Goal: Book appointment/travel/reservation

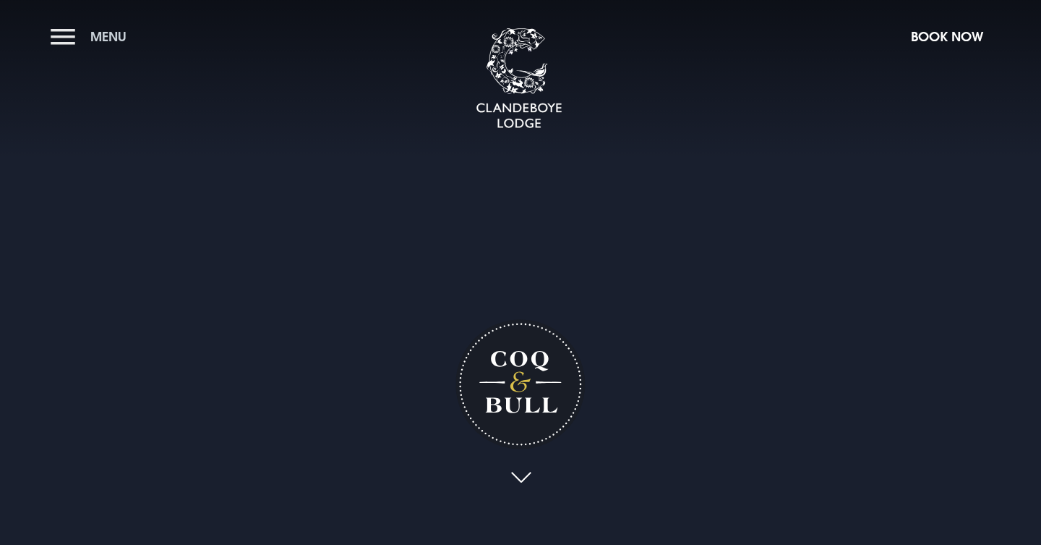
click at [65, 39] on button "Menu" at bounding box center [92, 36] width 83 height 31
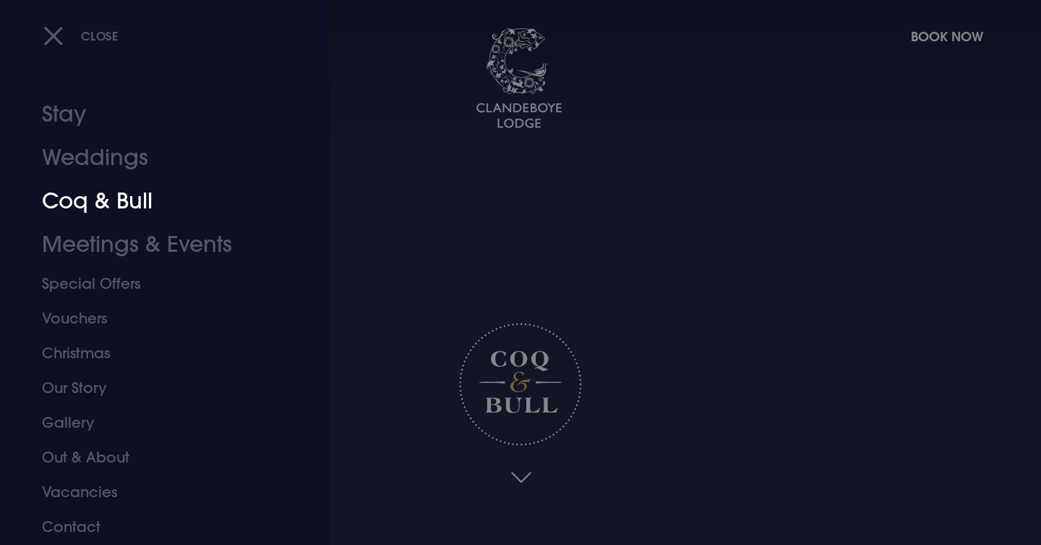
click at [105, 202] on link "Coq & Bull" at bounding box center [156, 200] width 229 height 43
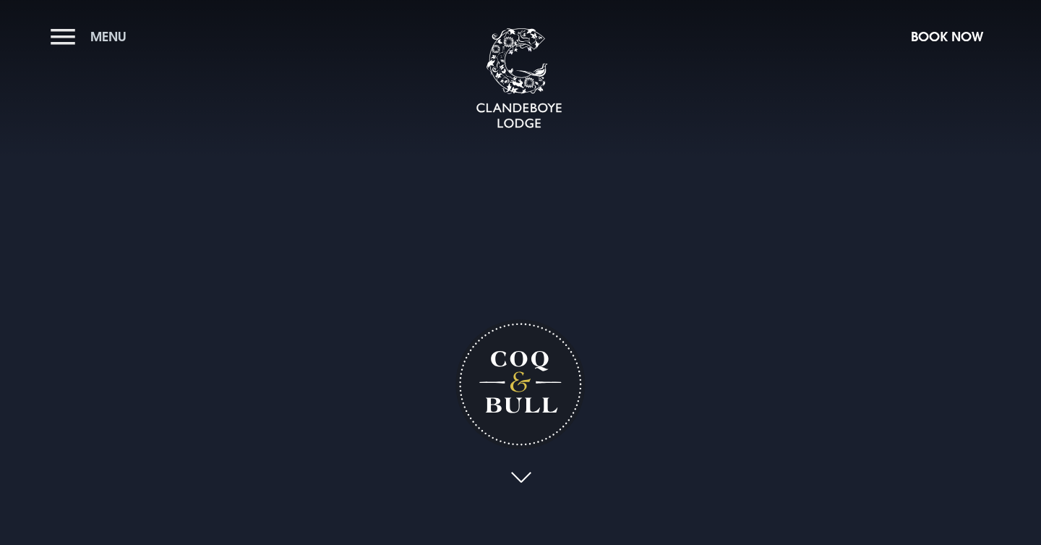
click at [64, 37] on button "Menu" at bounding box center [92, 36] width 83 height 31
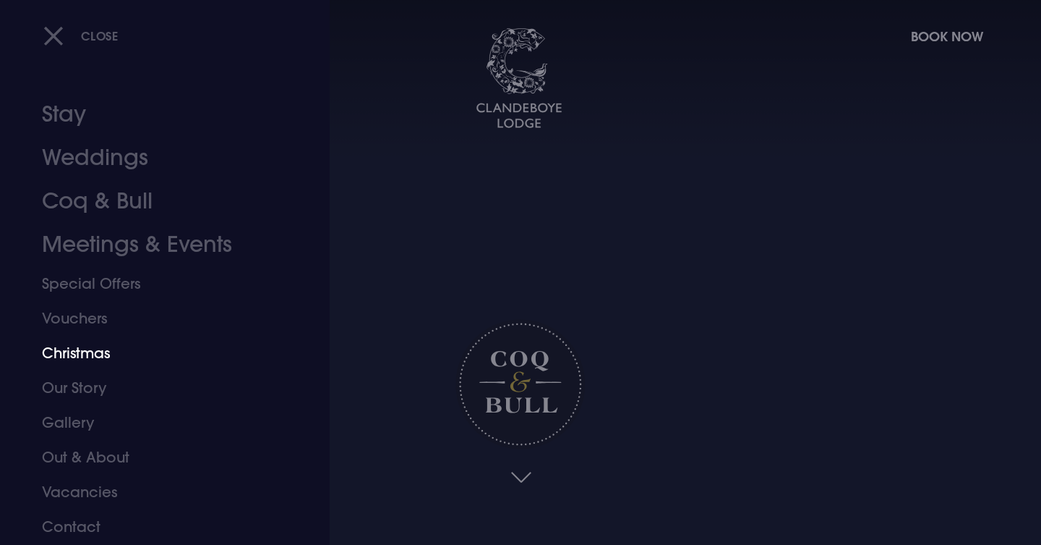
click at [77, 351] on link "Christmas" at bounding box center [156, 353] width 229 height 35
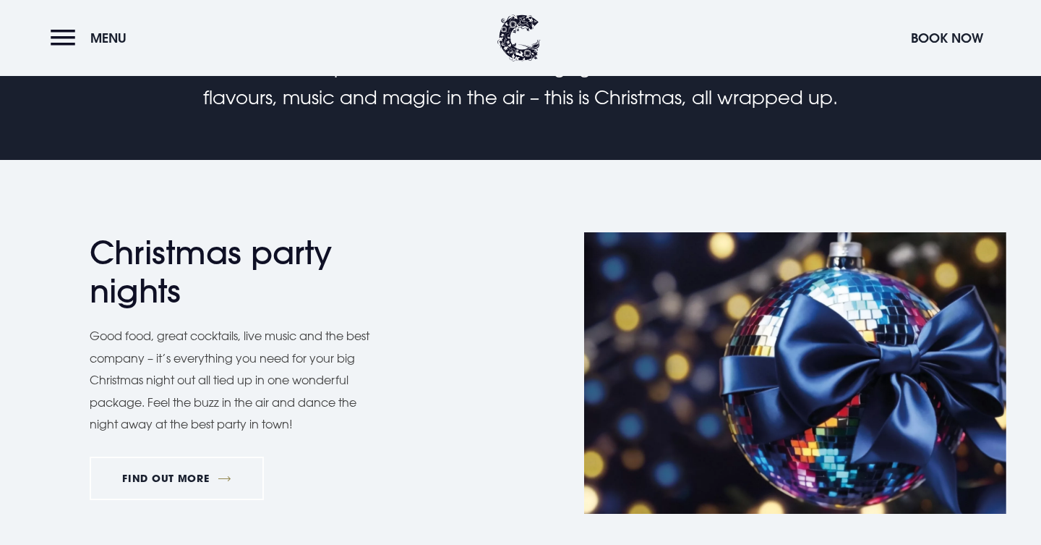
scroll to position [774, 0]
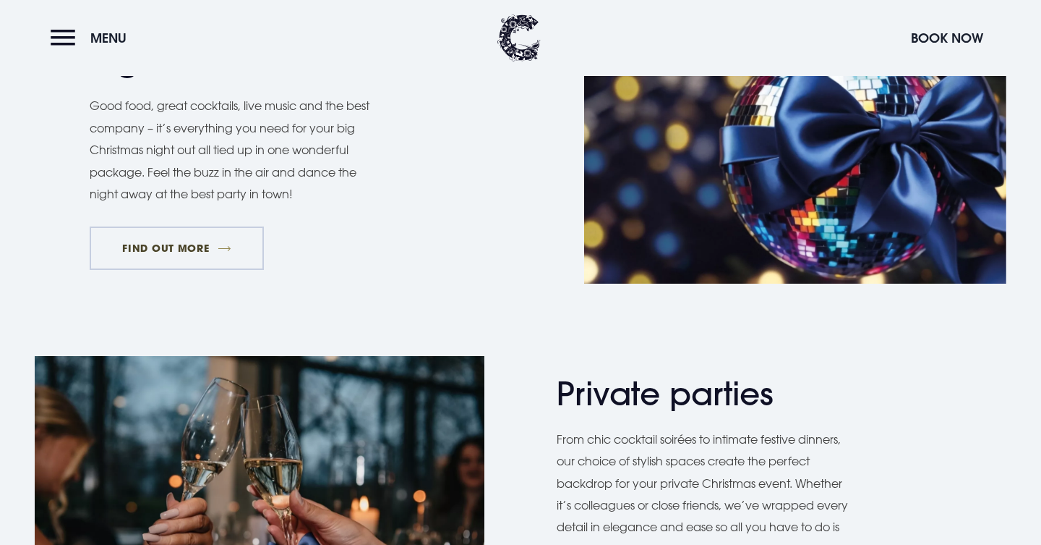
click at [194, 240] on link "FIND OUT MORE" at bounding box center [177, 247] width 174 height 43
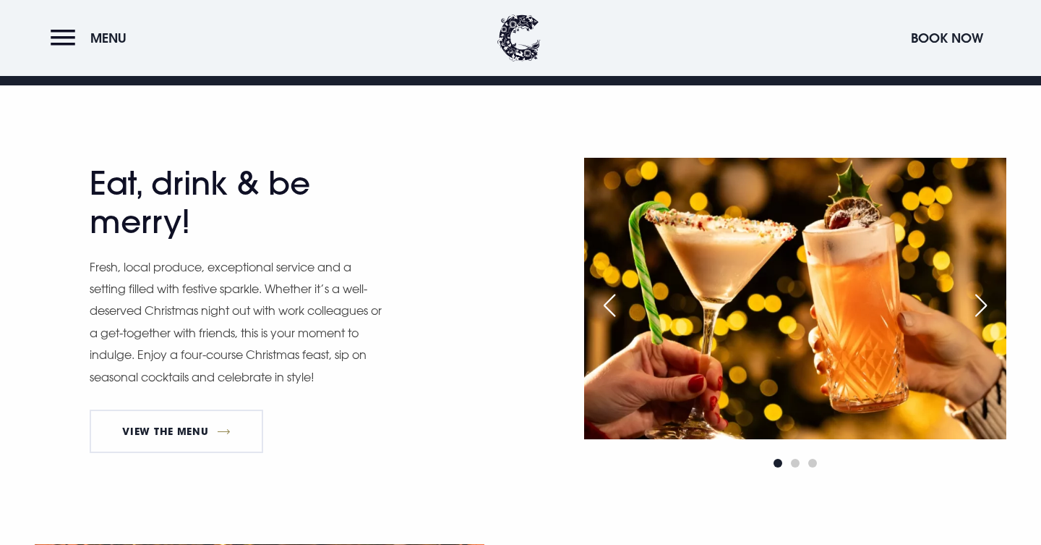
scroll to position [749, 0]
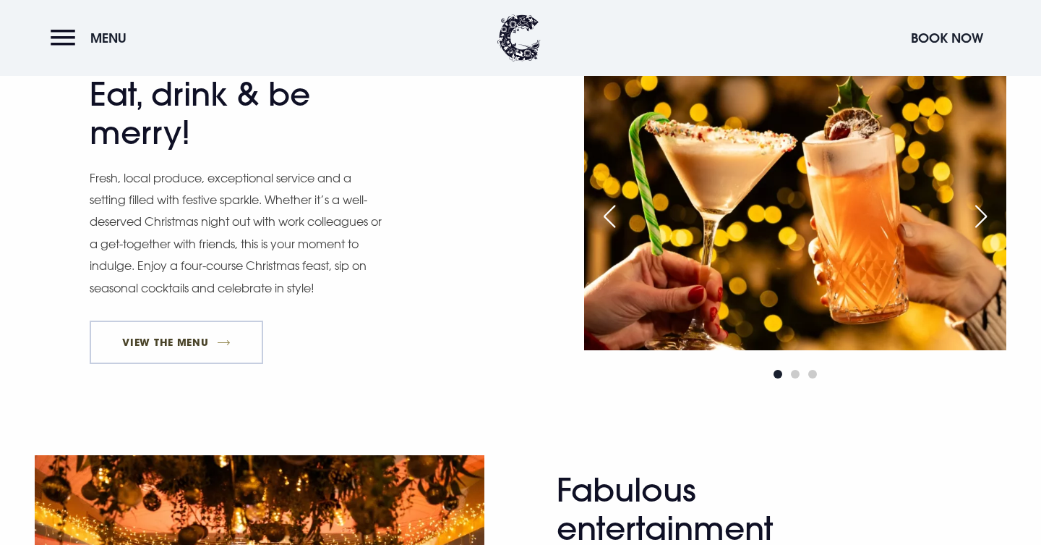
click at [208, 337] on link "View The Menu" at bounding box center [177, 341] width 174 height 43
